Goal: Transaction & Acquisition: Purchase product/service

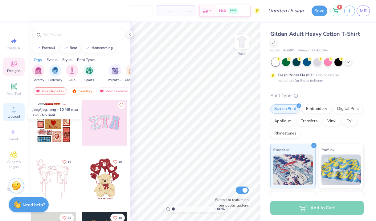
click at [15, 115] on span "Upload" at bounding box center [14, 116] width 12 height 5
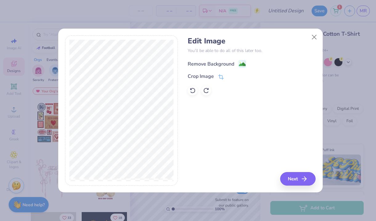
click at [219, 61] on div "Remove Background" at bounding box center [210, 63] width 46 height 7
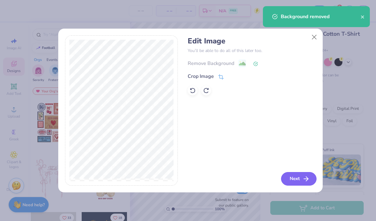
click at [300, 178] on button "Next" at bounding box center [298, 179] width 35 height 14
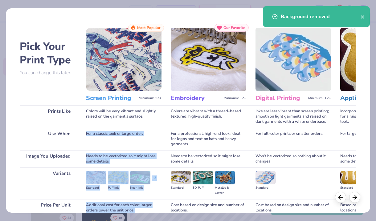
scroll to position [55, 0]
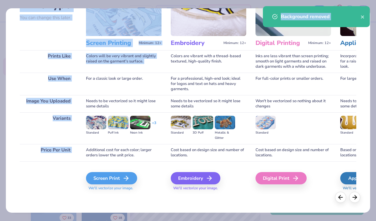
drag, startPoint x: 114, startPoint y: 129, endPoint x: 112, endPoint y: 240, distance: 111.1
click at [112, 221] on html "– – Per Item – – Total Est. Delivery N/A FREE Design Title Save 1 MR Image AI D…" at bounding box center [188, 110] width 376 height 221
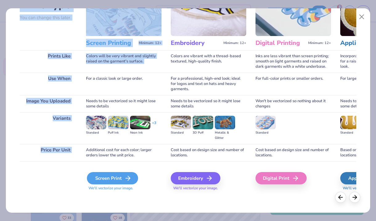
click at [117, 175] on div "Screen Print" at bounding box center [112, 178] width 51 height 12
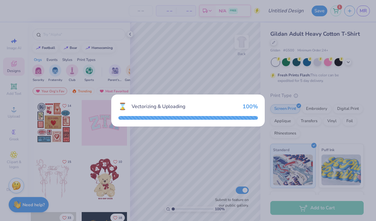
click at [258, 159] on div "⌛ Vectorizing & Uploading 100 %" at bounding box center [188, 110] width 376 height 221
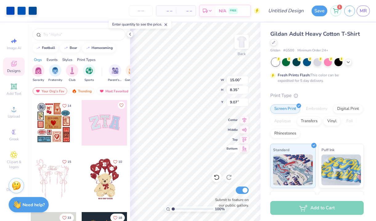
type input "4.62"
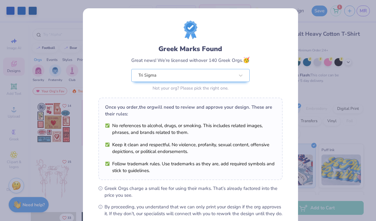
click at [240, 123] on li "No references to alcohol, drugs, or smoking. This includes related images, phra…" at bounding box center [190, 129] width 171 height 14
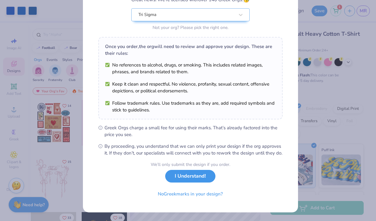
click at [184, 178] on button "I Understand!" at bounding box center [190, 176] width 50 height 13
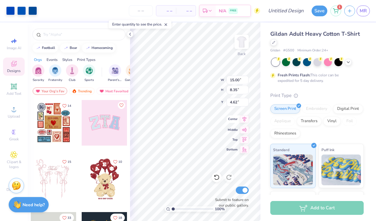
type input "10.20"
type input "5.68"
type input "5.01"
click at [144, 8] on input "number" at bounding box center [141, 10] width 24 height 11
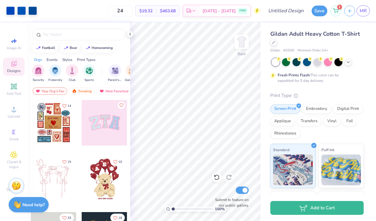
type input "24"
click at [351, 44] on div "Gildan Adult Heavy Cotton T-Shirt" at bounding box center [316, 38] width 93 height 17
type input "5.03"
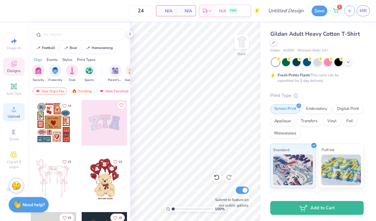
click at [14, 110] on icon at bounding box center [14, 109] width 4 height 4
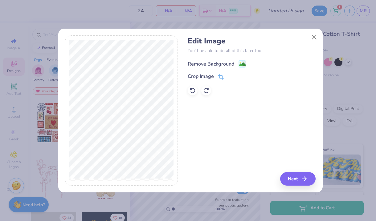
click at [200, 63] on div "Remove Background" at bounding box center [210, 63] width 46 height 7
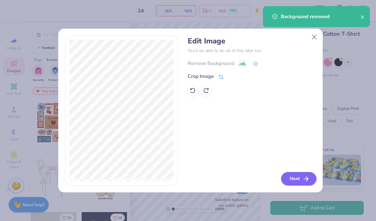
click at [298, 180] on button "Next" at bounding box center [298, 179] width 35 height 14
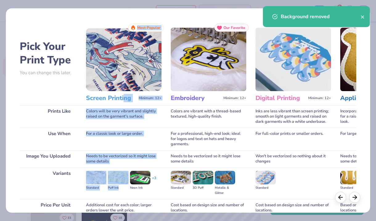
scroll to position [55, 0]
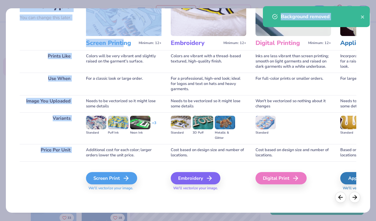
drag, startPoint x: 123, startPoint y: 97, endPoint x: 125, endPoint y: 242, distance: 145.0
click at [125, 221] on html "24 N/A Per Item N/A Total Est. Delivery N/A FREE Design Title Save 1 MR Image A…" at bounding box center [188, 110] width 376 height 221
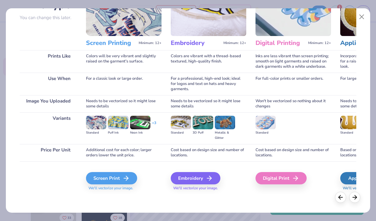
click at [152, 139] on div "Standard Puff Ink Neon Ink + 3" at bounding box center [123, 128] width 75 height 32
click at [110, 179] on div "Screen Print" at bounding box center [112, 178] width 51 height 12
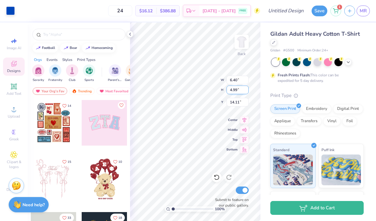
type input "6.40"
type input "4.99"
type input "5.29"
click at [263, 131] on div "Gildan Adult Heavy Cotton T-Shirt Gildan # G500 Minimum Order: 24 + Fresh Print…" at bounding box center [317, 152] width 115 height 260
type input "8.52"
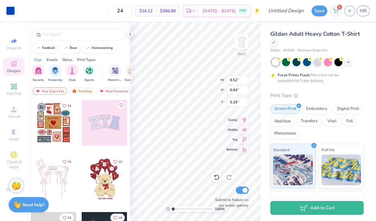
type input "6.64"
type input "5.12"
type input "4.84"
click at [228, 10] on span "[DATE] - [DATE]" at bounding box center [218, 12] width 33 height 6
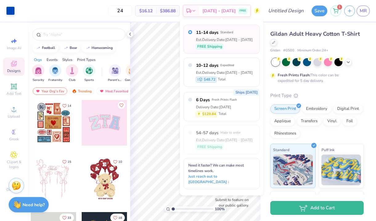
click at [154, 20] on div "24 $16.12 Per Item $386.88 Total Est. Delivery [DATE] - [DATE] FREE" at bounding box center [139, 11] width 242 height 22
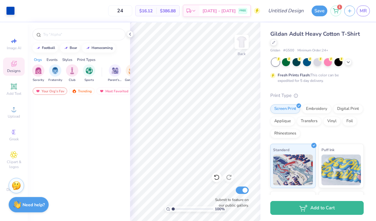
scroll to position [0, 0]
